Goal: Find specific page/section: Find specific page/section

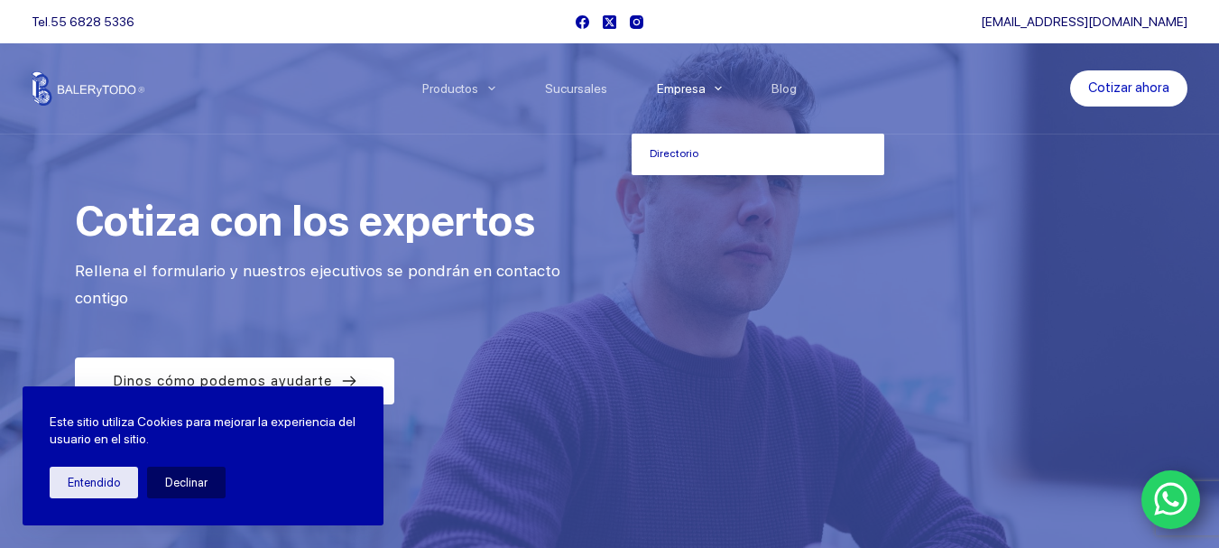
click at [695, 88] on link "Empresa" at bounding box center [688, 88] width 115 height 0
click at [681, 153] on link "Directorio" at bounding box center [757, 153] width 253 height 41
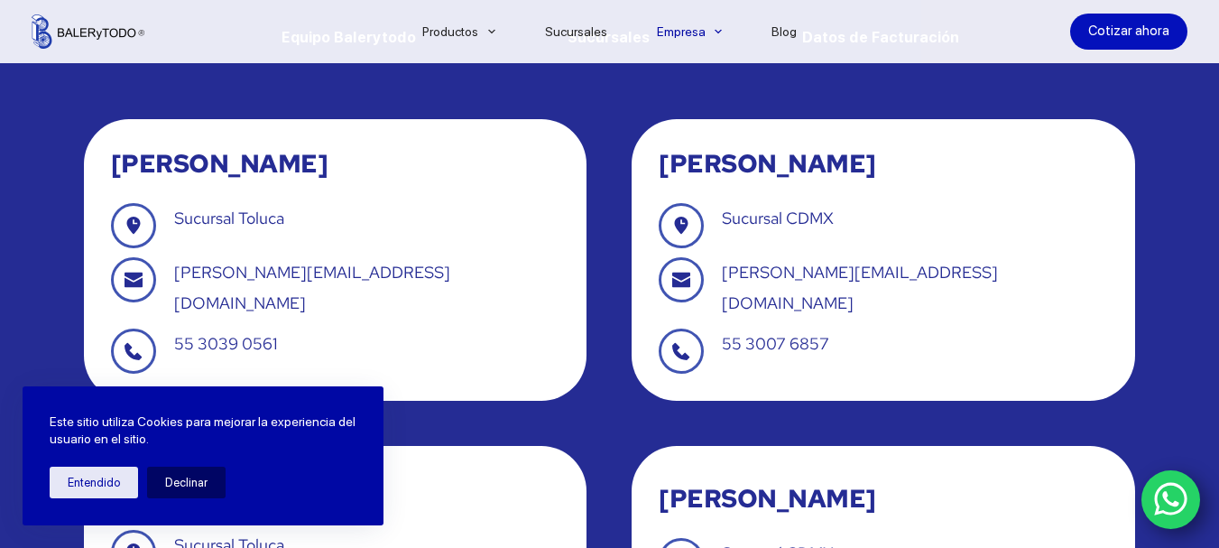
scroll to position [180, 0]
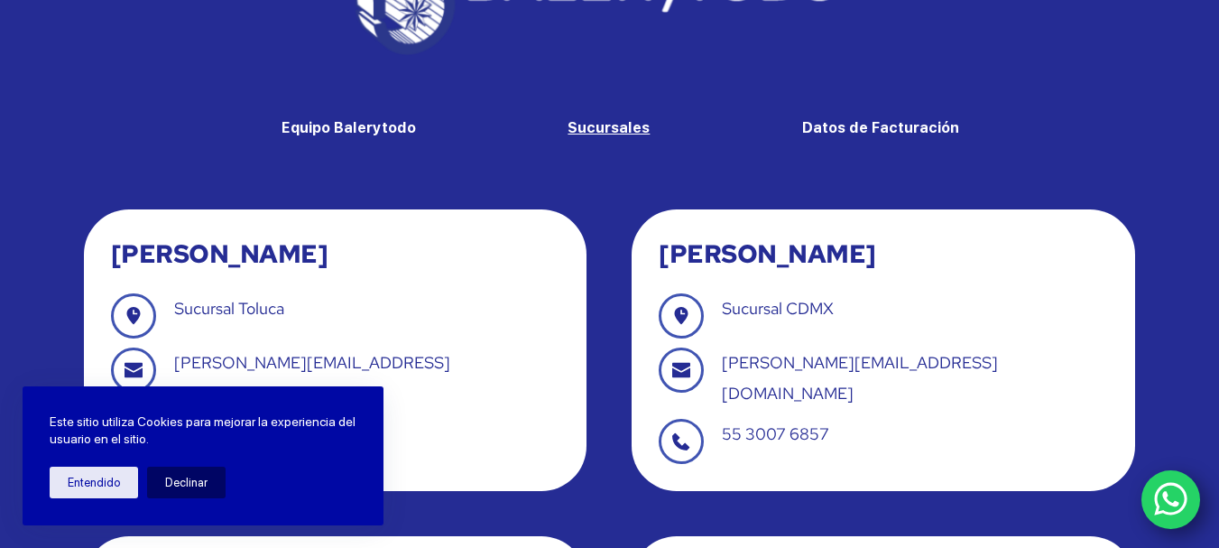
click at [619, 130] on strong "Sucursales" at bounding box center [608, 127] width 82 height 17
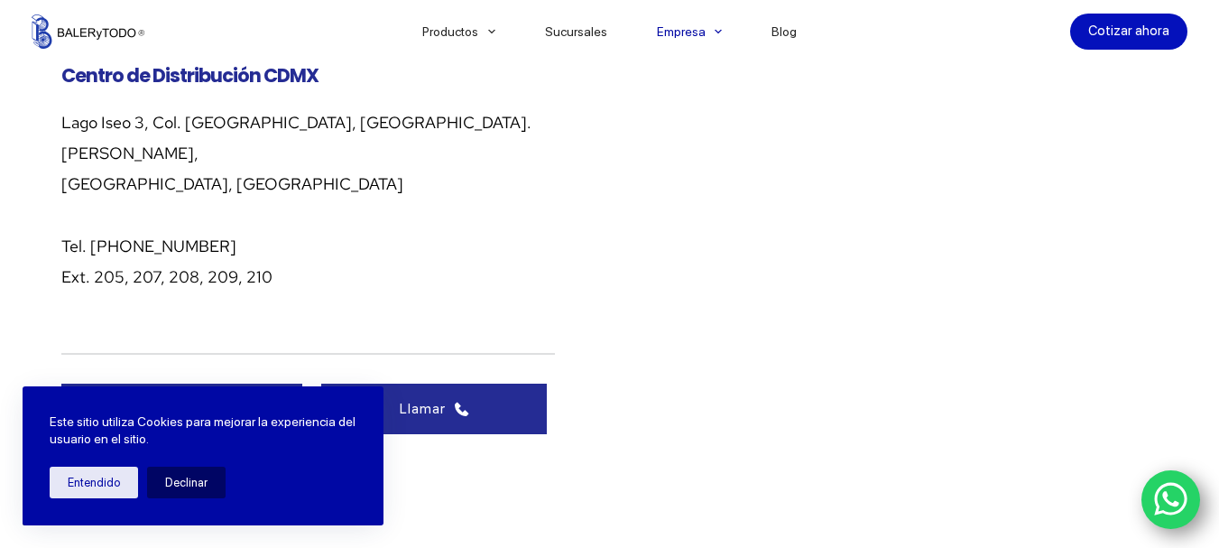
scroll to position [1370, 0]
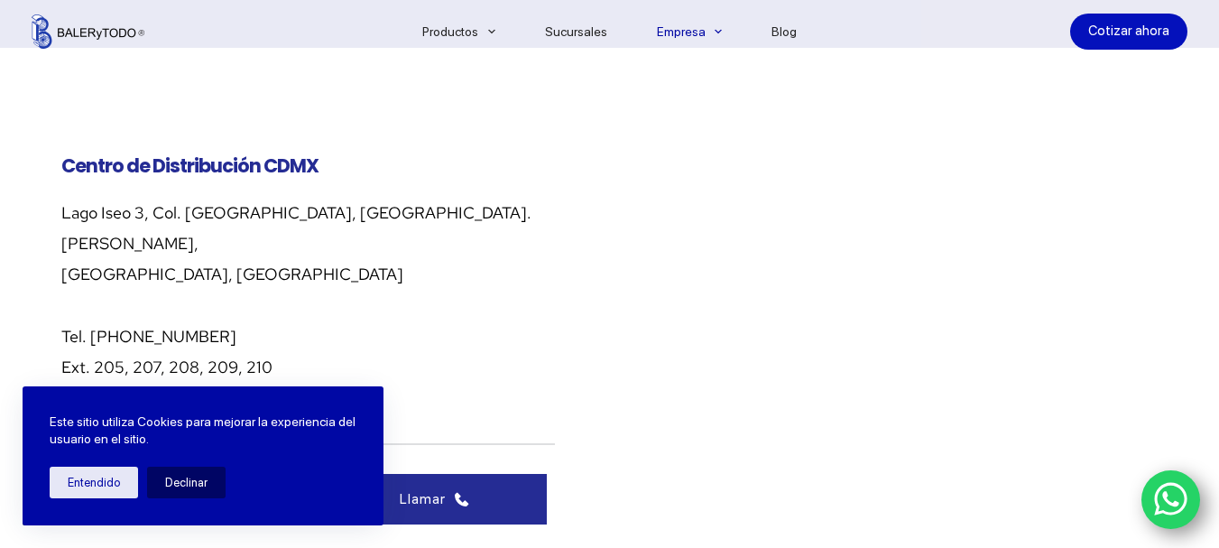
click at [1134, 444] on div at bounding box center [896, 340] width 521 height 451
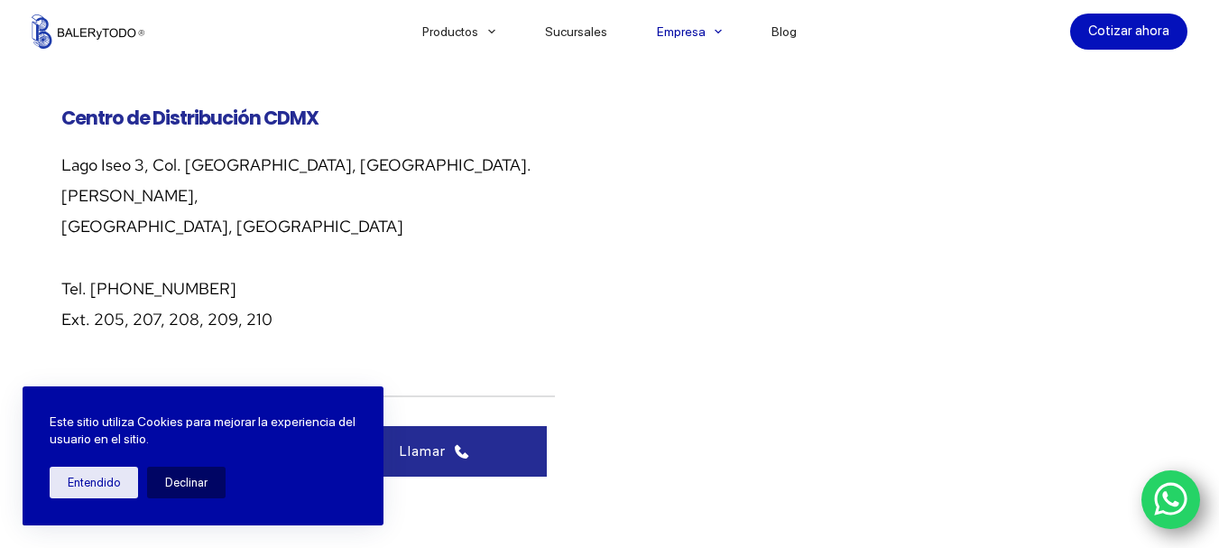
scroll to position [1460, 0]
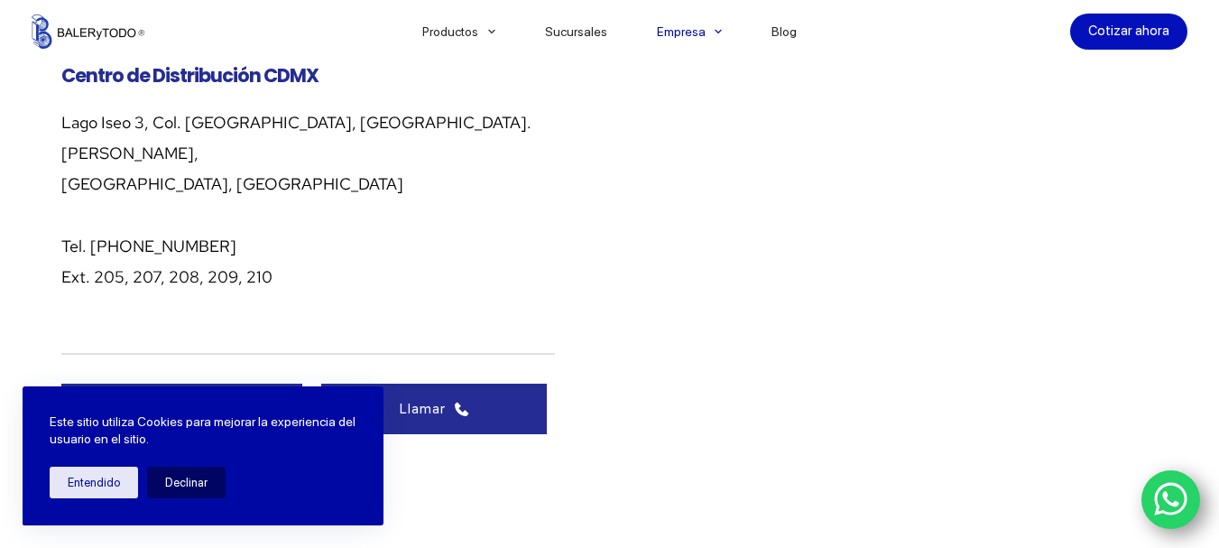
click at [1133, 390] on div at bounding box center [896, 250] width 521 height 451
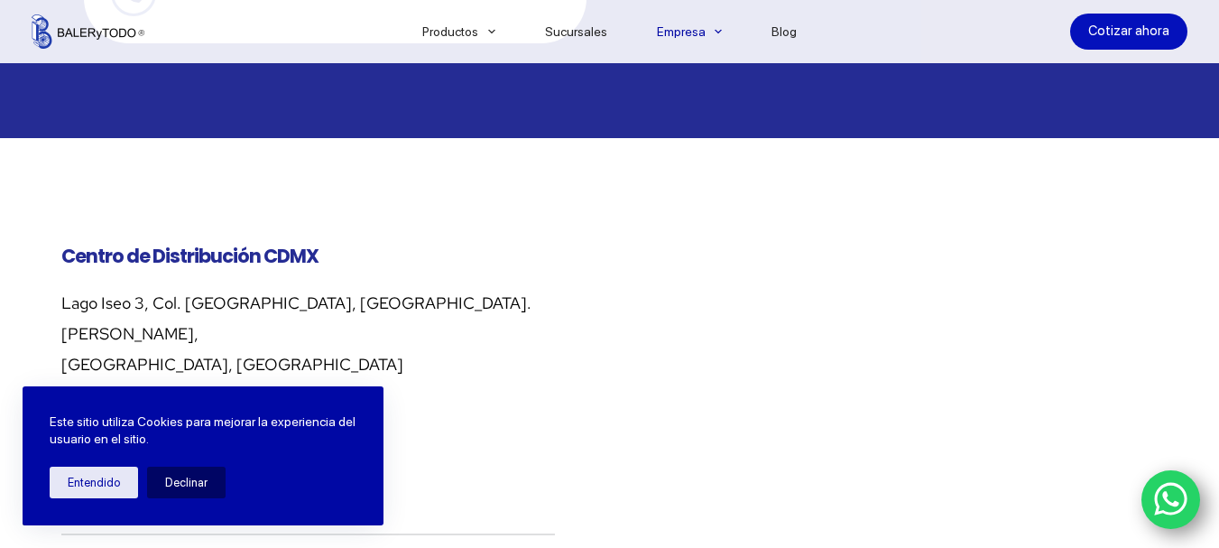
scroll to position [1370, 0]
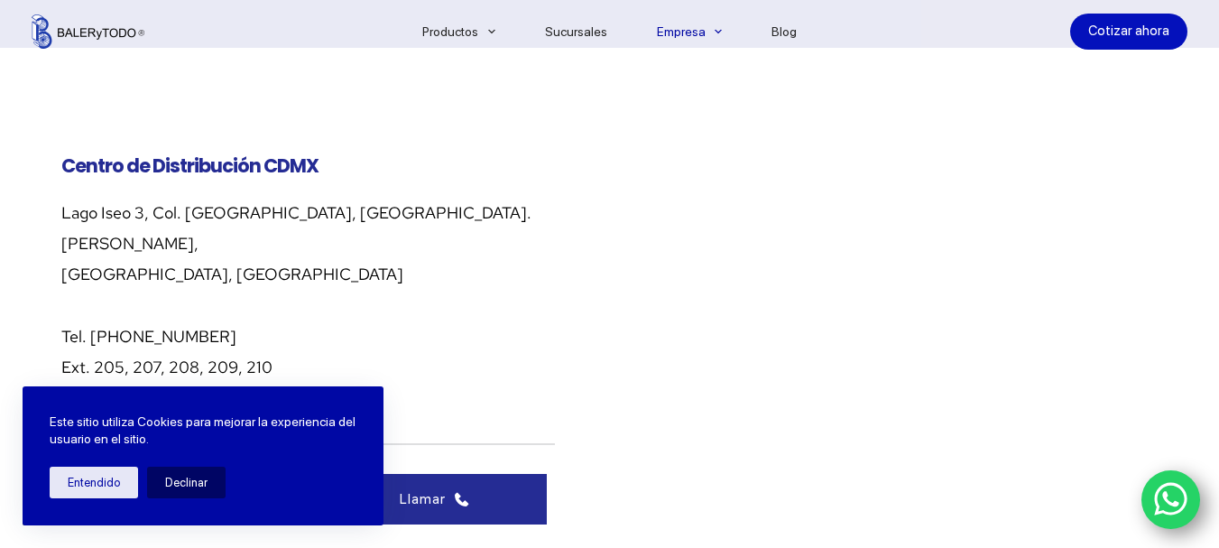
click at [1136, 480] on div at bounding box center [896, 340] width 521 height 451
click at [1130, 441] on div at bounding box center [896, 340] width 521 height 451
click at [143, 152] on span "Centro de Distribución CDMX" at bounding box center [189, 165] width 257 height 26
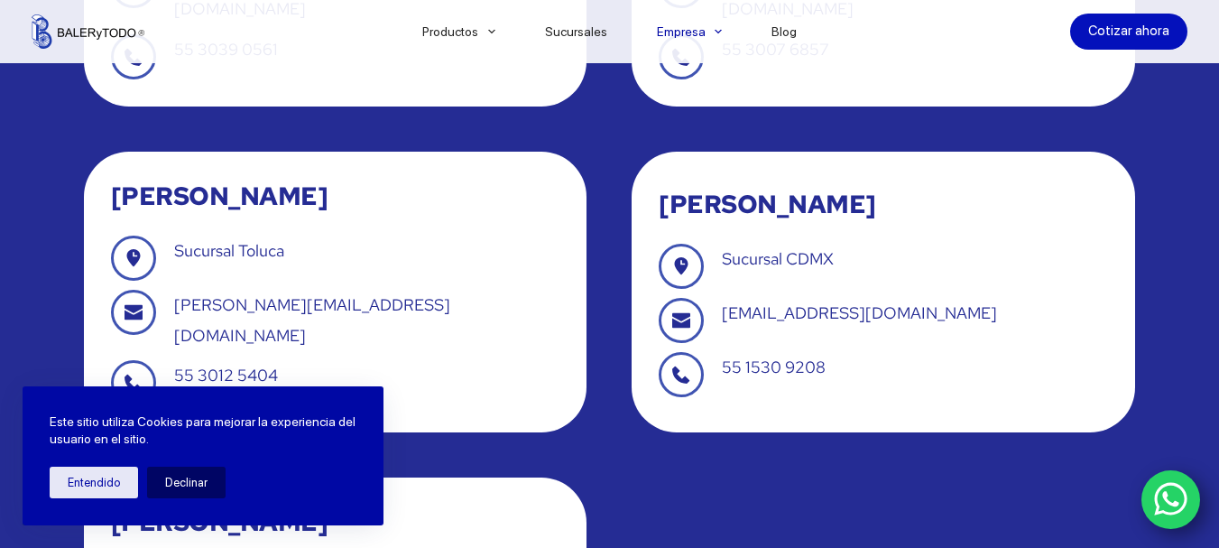
scroll to position [558, 0]
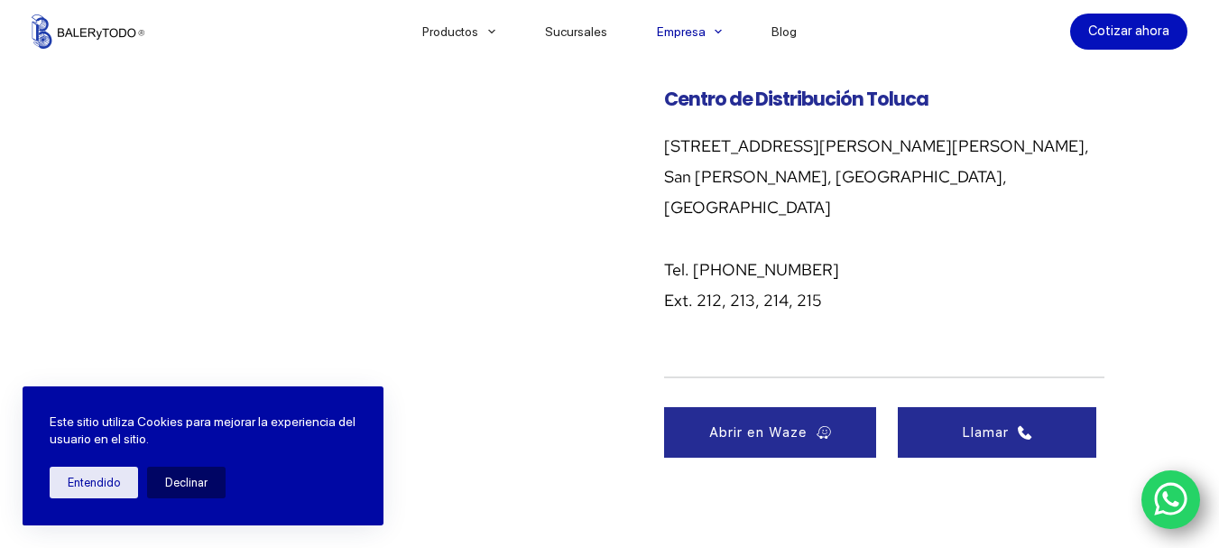
scroll to position [1821, 0]
